Goal: Navigation & Orientation: Find specific page/section

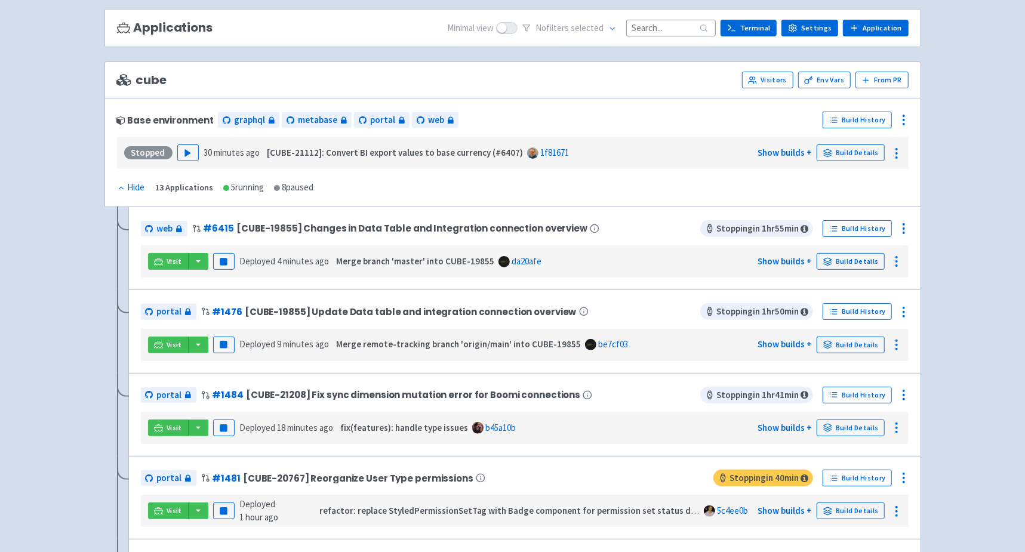
scroll to position [82, 0]
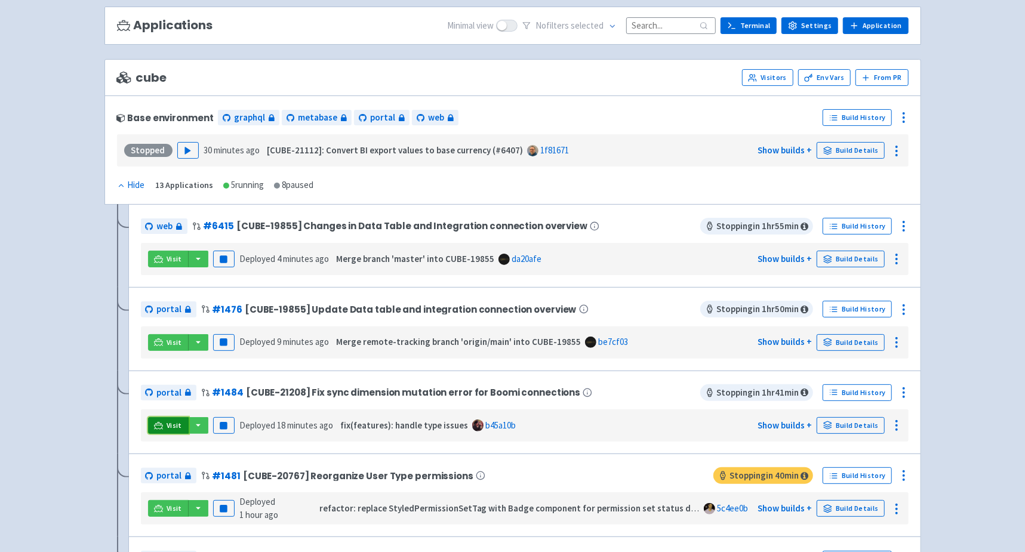
click at [160, 421] on icon at bounding box center [158, 425] width 9 height 9
